Goal: Navigation & Orientation: Find specific page/section

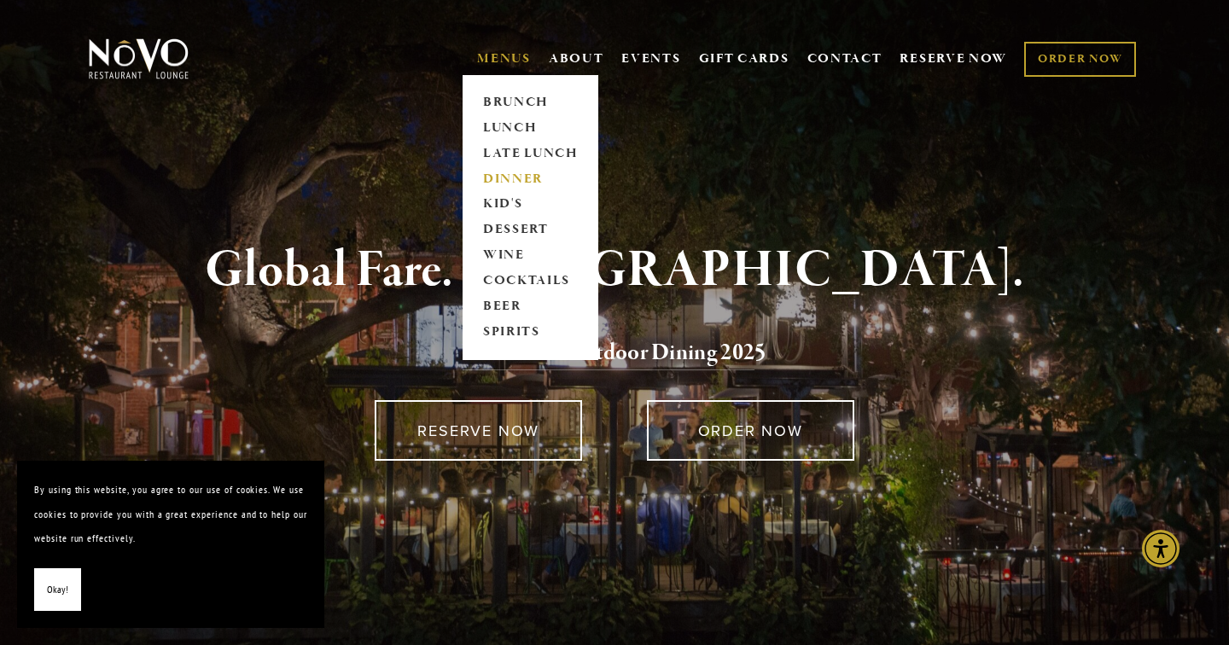
click at [503, 178] on link "DINNER" at bounding box center [530, 179] width 107 height 26
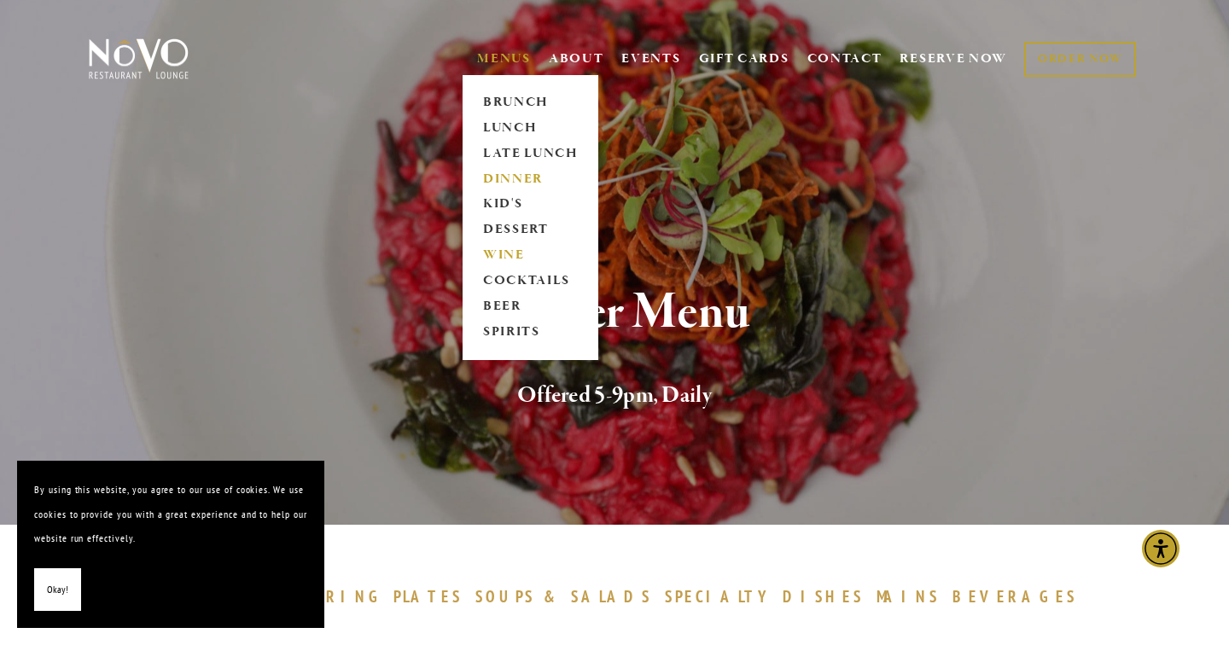
click at [505, 259] on link "WINE" at bounding box center [530, 256] width 107 height 26
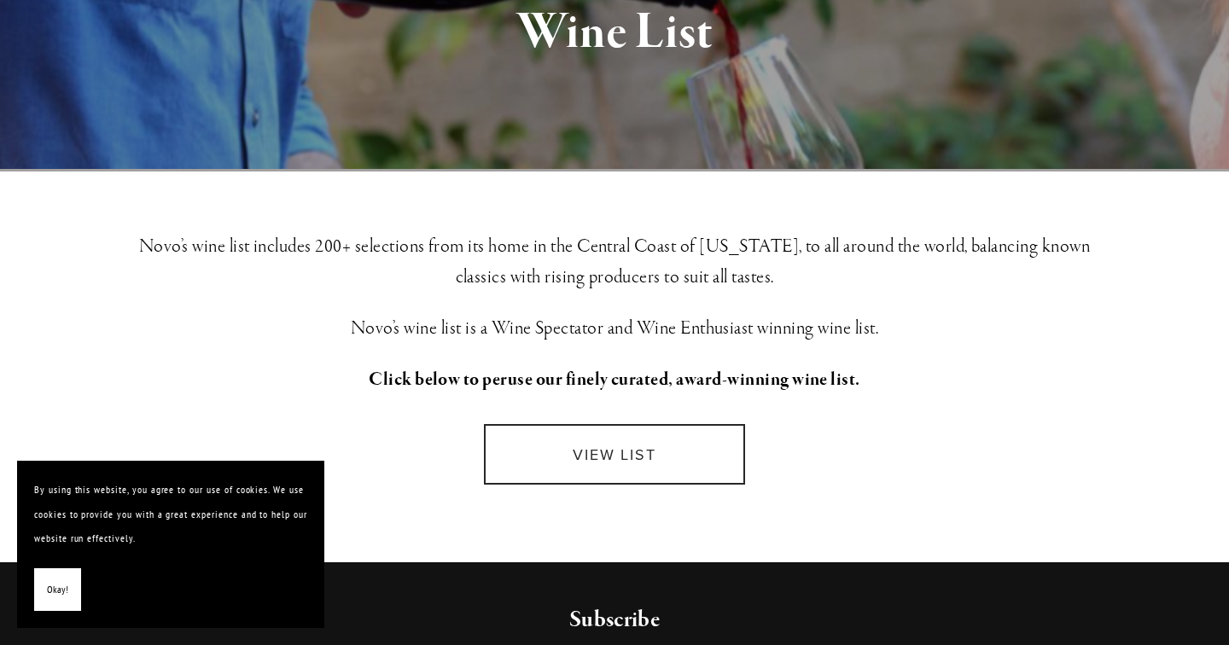
scroll to position [285, 0]
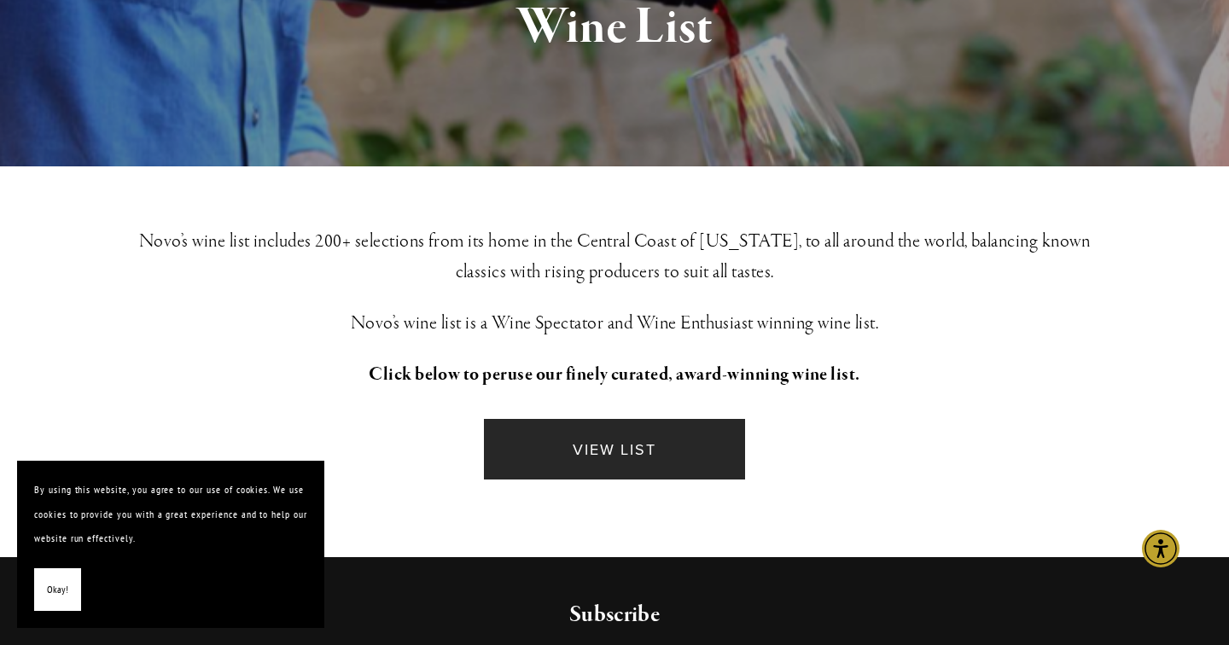
click at [613, 439] on link "VIEW LIST" at bounding box center [614, 449] width 261 height 61
